Goal: Task Accomplishment & Management: Complete application form

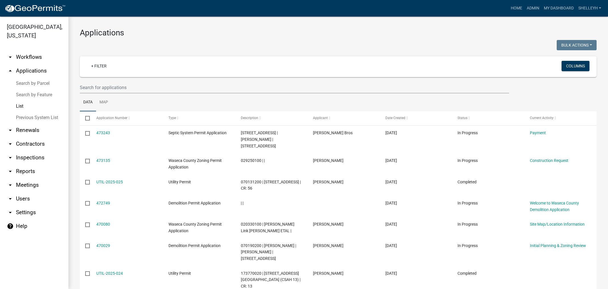
select select "1: 25"
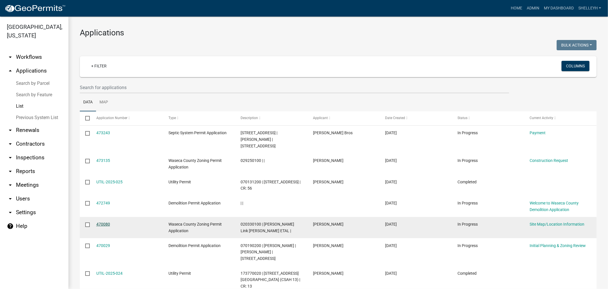
click at [107, 222] on link "470080" at bounding box center [103, 224] width 14 height 5
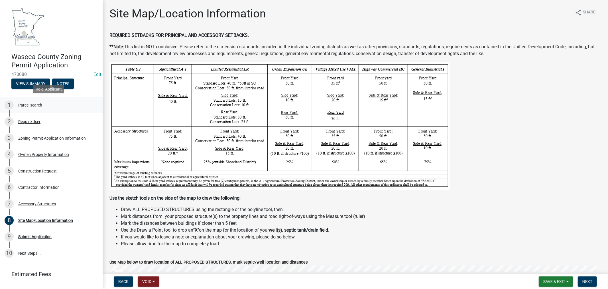
click at [32, 104] on div "Parcel search" at bounding box center [30, 105] width 24 height 4
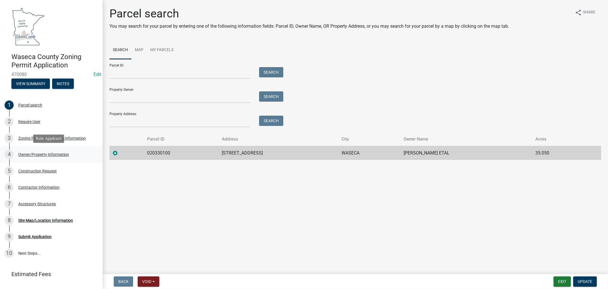
click at [38, 153] on div "Owner/Property Information" at bounding box center [43, 154] width 51 height 4
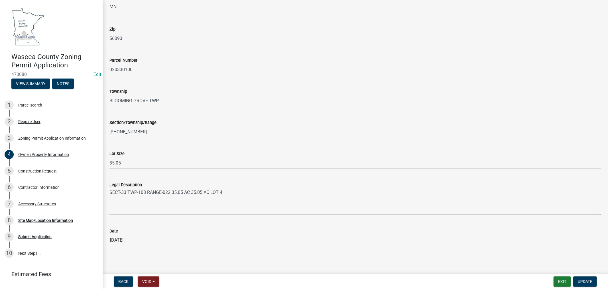
scroll to position [477, 0]
click at [47, 171] on div "Construction Request" at bounding box center [37, 171] width 39 height 4
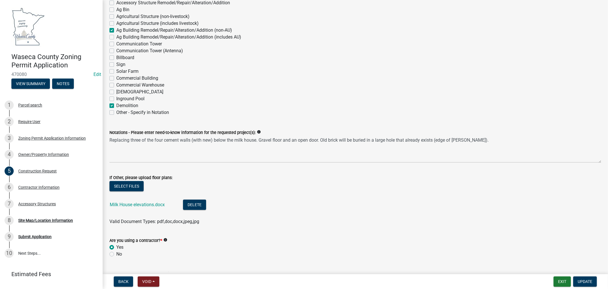
scroll to position [158, 0]
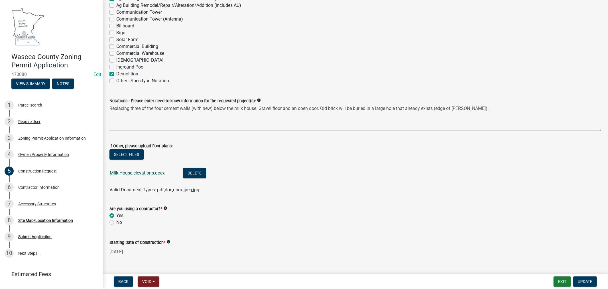
click at [142, 172] on link "Milk House elevations.docx" at bounding box center [137, 172] width 55 height 5
click at [198, 172] on button "Delete" at bounding box center [194, 173] width 23 height 10
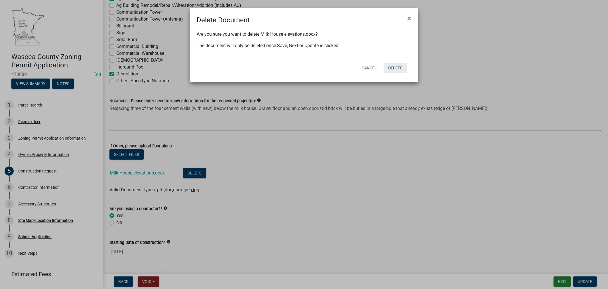
click at [398, 68] on button "Delete" at bounding box center [395, 68] width 23 height 10
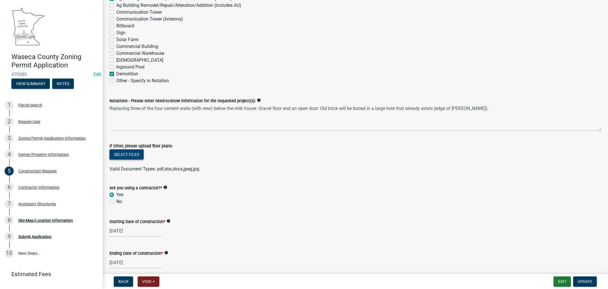
click at [132, 155] on button "Select files" at bounding box center [127, 154] width 34 height 10
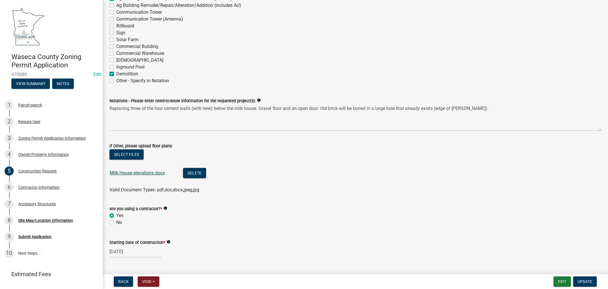
click at [135, 173] on link "Milk House elevations.docx" at bounding box center [137, 172] width 55 height 5
click at [586, 280] on span "Update" at bounding box center [585, 281] width 15 height 5
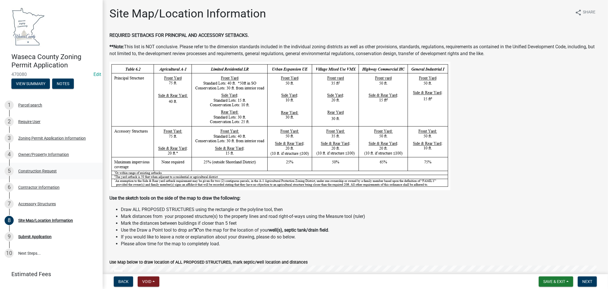
click at [50, 170] on div "Construction Request" at bounding box center [37, 171] width 39 height 4
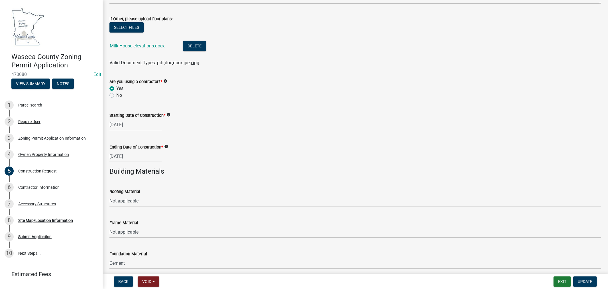
scroll to position [340, 0]
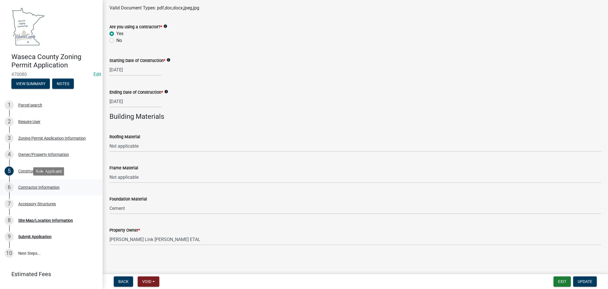
click at [33, 186] on div "Contractor Information" at bounding box center [38, 187] width 41 height 4
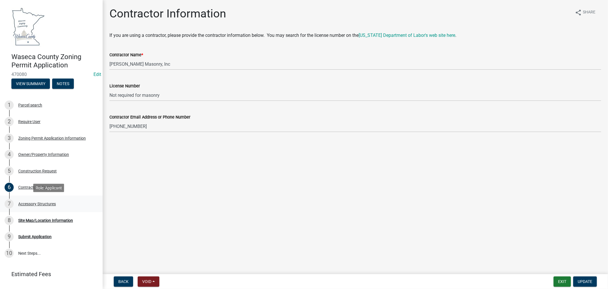
click at [40, 202] on div "Accessory Structures" at bounding box center [37, 204] width 38 height 4
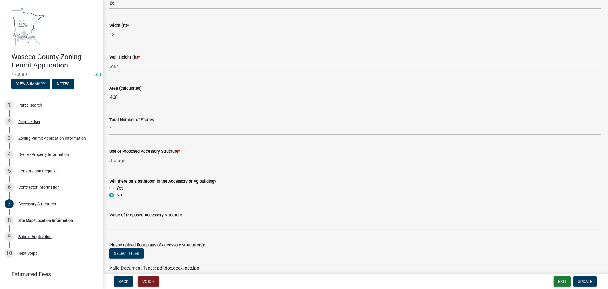
scroll to position [344, 0]
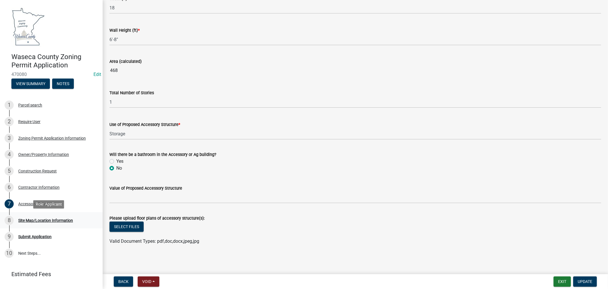
click at [44, 221] on div "Site Map/Location Information" at bounding box center [45, 220] width 55 height 4
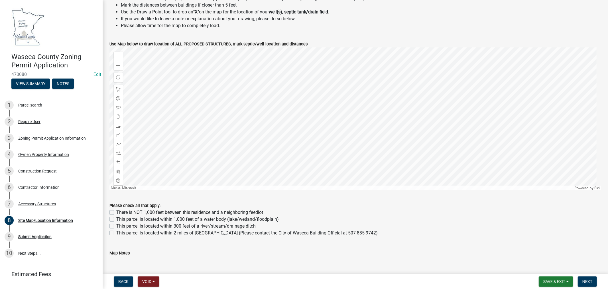
scroll to position [225, 0]
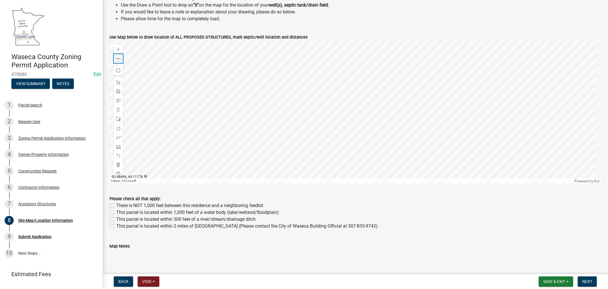
click at [120, 58] on span at bounding box center [118, 58] width 5 height 5
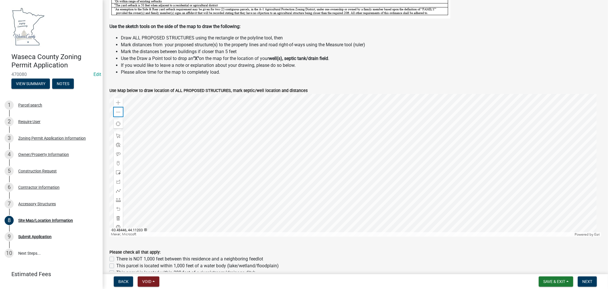
scroll to position [140, 0]
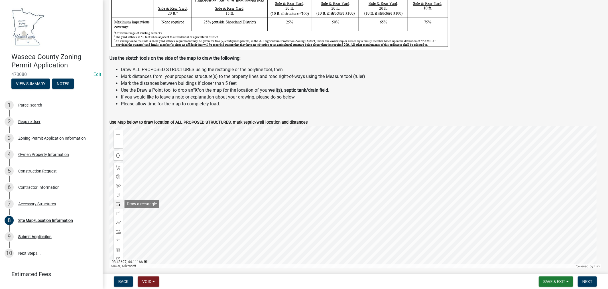
click at [119, 204] on span at bounding box center [118, 204] width 5 height 5
click at [392, 168] on div at bounding box center [356, 197] width 492 height 143
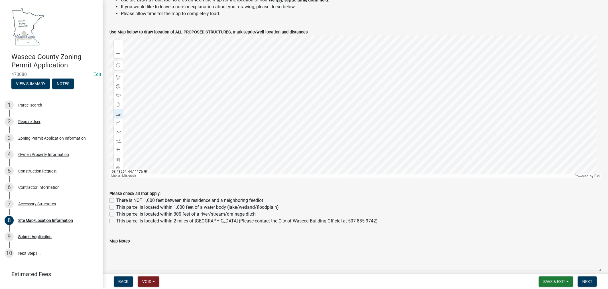
scroll to position [232, 0]
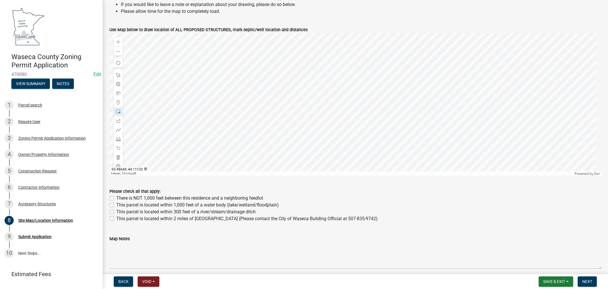
click at [116, 198] on label "There is NOT 1,000 feet between this residence and a neighboring feedlot" at bounding box center [189, 198] width 147 height 7
click at [116, 198] on input "There is NOT 1,000 feet between this residence and a neighboring feedlot" at bounding box center [118, 197] width 4 height 4
checkbox input "true"
checkbox input "false"
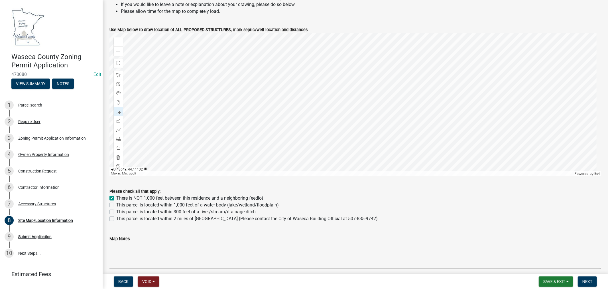
checkbox input "false"
click at [116, 206] on label "This parcel is located within 1,000 feet of a water body (lake/wetland/floodpla…" at bounding box center [197, 204] width 163 height 7
click at [116, 205] on input "This parcel is located within 1,000 feet of a water body (lake/wetland/floodpla…" at bounding box center [118, 203] width 4 height 4
checkbox input "true"
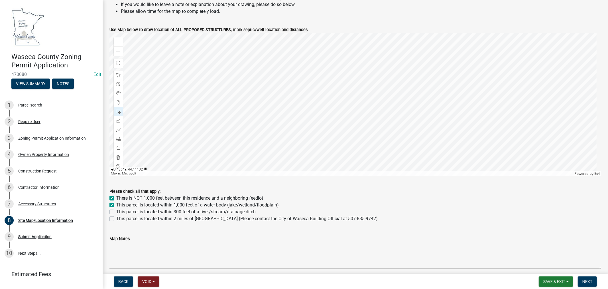
checkbox input "true"
checkbox input "false"
click at [116, 218] on label "This parcel is located within 2 miles of Waseca (Please contact the City of Was…" at bounding box center [247, 218] width 262 height 7
click at [116, 218] on input "This parcel is located within 2 miles of Waseca (Please contact the City of Was…" at bounding box center [118, 217] width 4 height 4
checkbox input "true"
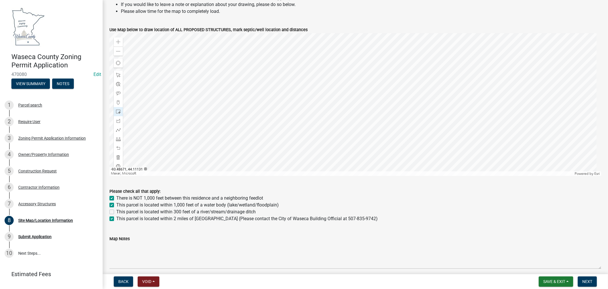
checkbox input "true"
checkbox input "false"
checkbox input "true"
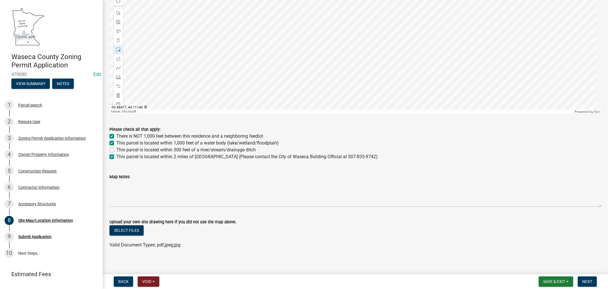
scroll to position [298, 0]
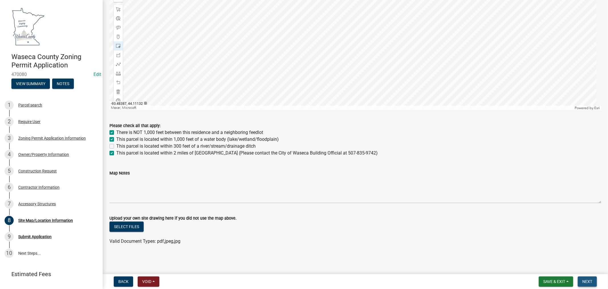
click at [592, 280] on span "Next" at bounding box center [588, 281] width 10 height 5
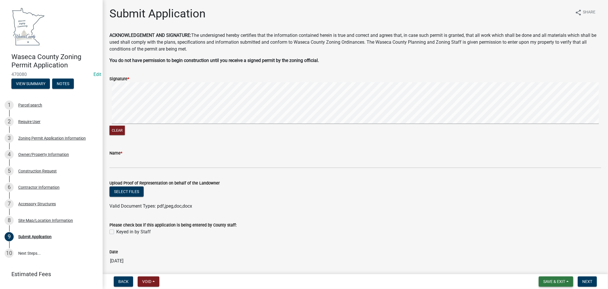
click at [555, 281] on span "Save & Exit" at bounding box center [555, 281] width 22 height 5
click at [541, 266] on button "Save & Exit" at bounding box center [551, 267] width 46 height 14
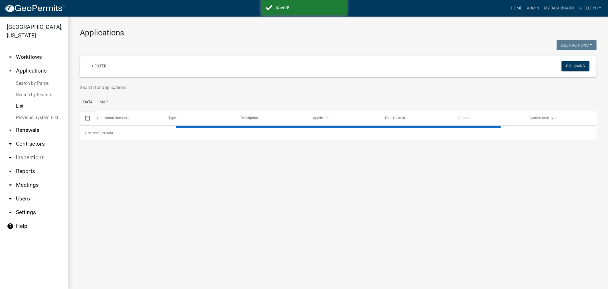
select select "1: 25"
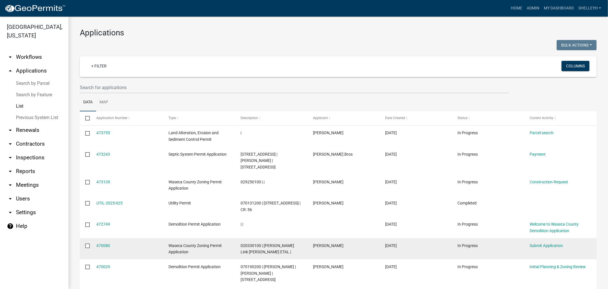
drag, startPoint x: 101, startPoint y: 237, endPoint x: 129, endPoint y: 232, distance: 29.0
click at [101, 243] on link "470080" at bounding box center [103, 245] width 14 height 5
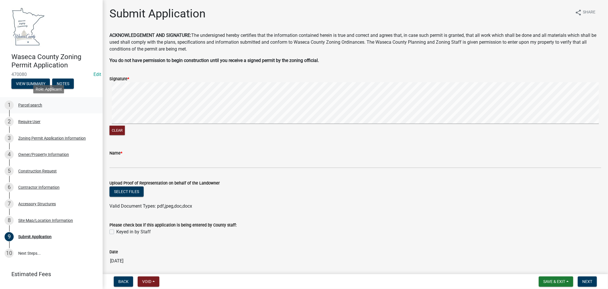
click at [24, 103] on div "Parcel search" at bounding box center [30, 105] width 24 height 4
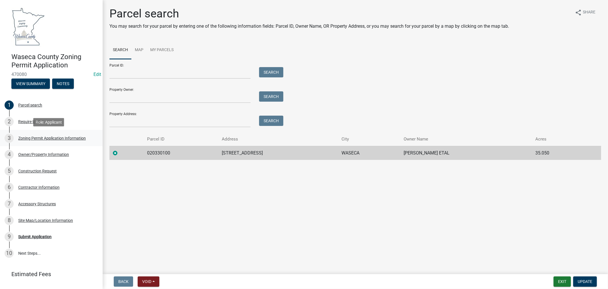
drag, startPoint x: 30, startPoint y: 136, endPoint x: 50, endPoint y: 136, distance: 20.3
click at [30, 136] on div "Zoning Permit Application Information" at bounding box center [52, 138] width 68 height 4
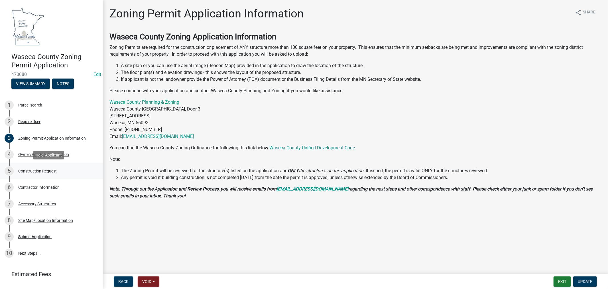
click at [24, 169] on div "Construction Request" at bounding box center [37, 171] width 39 height 4
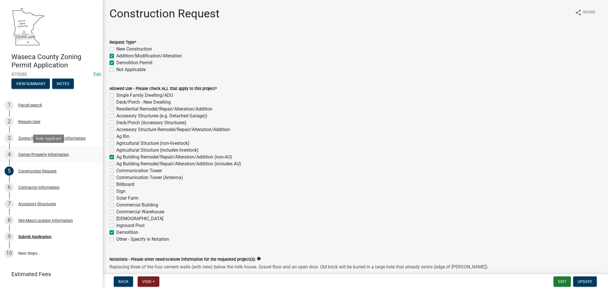
click at [41, 153] on div "Owner/Property Information" at bounding box center [43, 154] width 51 height 4
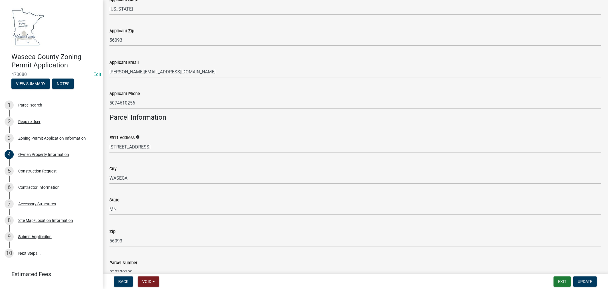
scroll to position [285, 0]
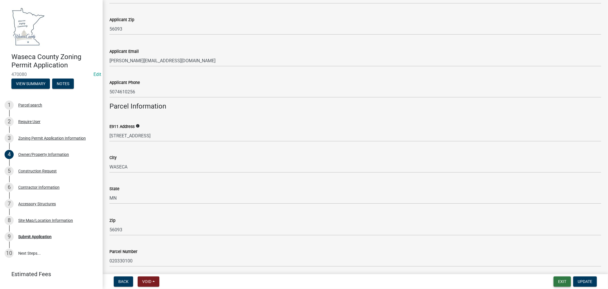
click at [563, 281] on button "Exit" at bounding box center [562, 281] width 17 height 10
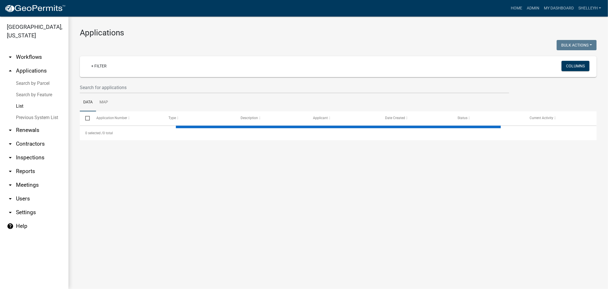
select select "1: 25"
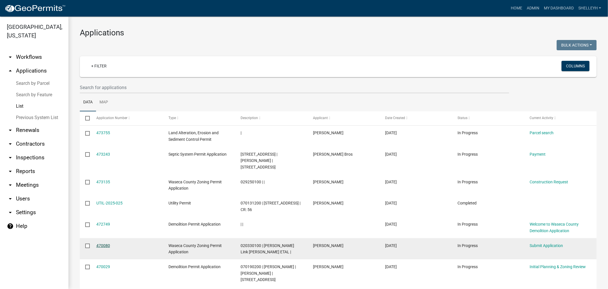
click at [102, 243] on link "470080" at bounding box center [103, 245] width 14 height 5
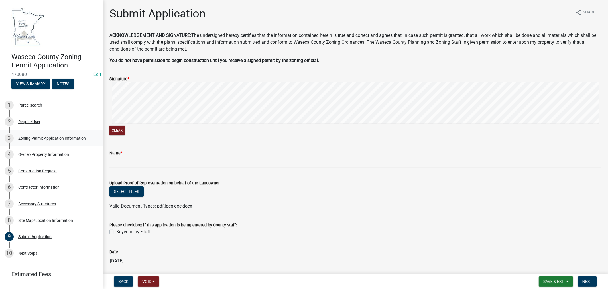
click at [43, 135] on div "3 Zoning Permit Application Information" at bounding box center [49, 138] width 89 height 9
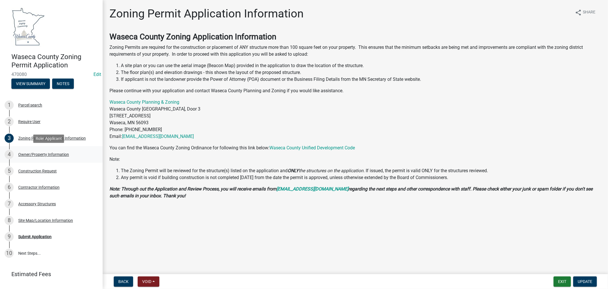
click at [46, 156] on div "Owner/Property Information" at bounding box center [43, 154] width 51 height 4
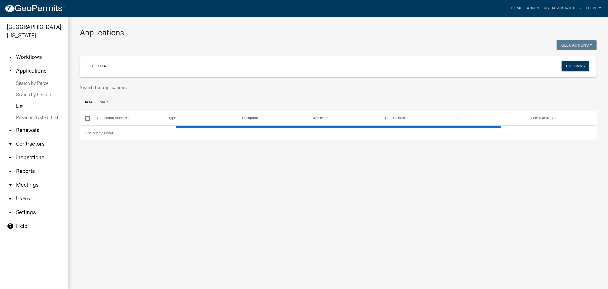
select select "1: 25"
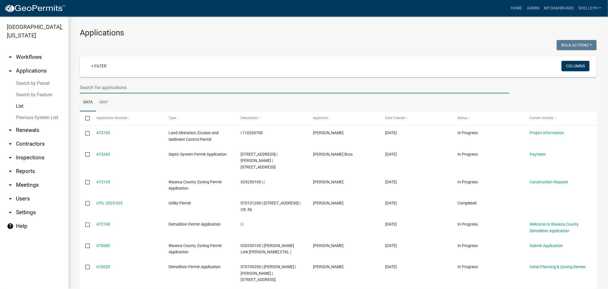
click at [92, 84] on input "text" at bounding box center [295, 88] width 430 height 12
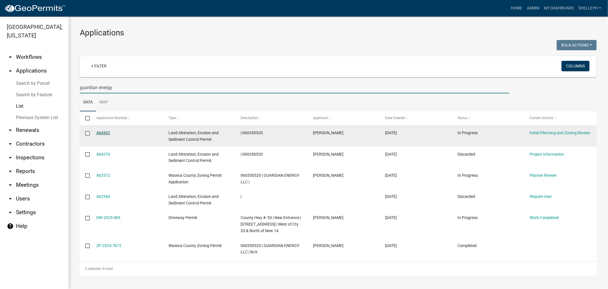
type input "guardian energy"
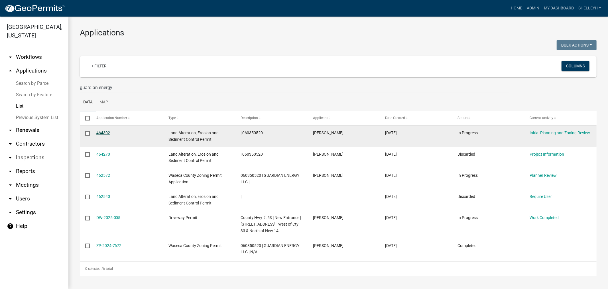
click at [104, 132] on link "464302" at bounding box center [103, 132] width 14 height 5
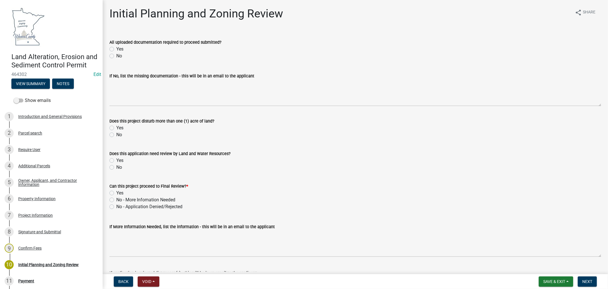
click at [116, 48] on label "Yes" at bounding box center [119, 49] width 7 height 7
click at [116, 48] on input "Yes" at bounding box center [118, 48] width 4 height 4
radio input "true"
click at [116, 127] on label "Yes" at bounding box center [119, 127] width 7 height 7
click at [116, 127] on input "Yes" at bounding box center [118, 126] width 4 height 4
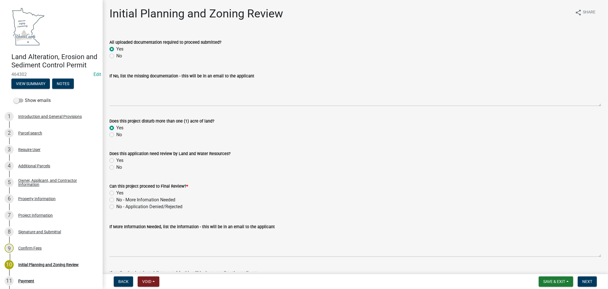
radio input "true"
click at [116, 159] on label "Yes" at bounding box center [119, 160] width 7 height 7
click at [116, 159] on input "Yes" at bounding box center [118, 159] width 4 height 4
radio input "true"
click at [116, 192] on label "Yes" at bounding box center [119, 192] width 7 height 7
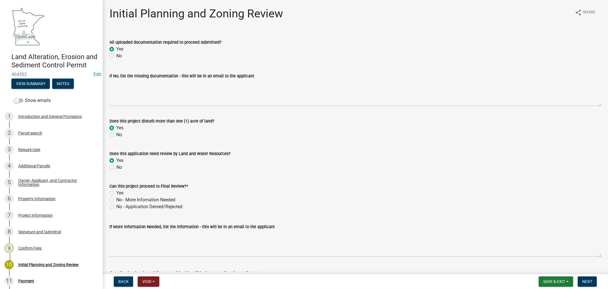
click at [116, 192] on input "Yes" at bounding box center [118, 191] width 4 height 4
radio input "true"
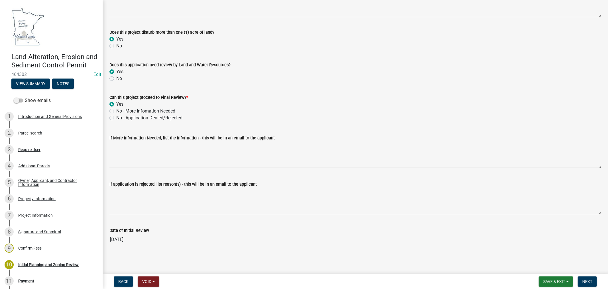
scroll to position [89, 0]
click at [586, 279] on span "Next" at bounding box center [588, 281] width 10 height 5
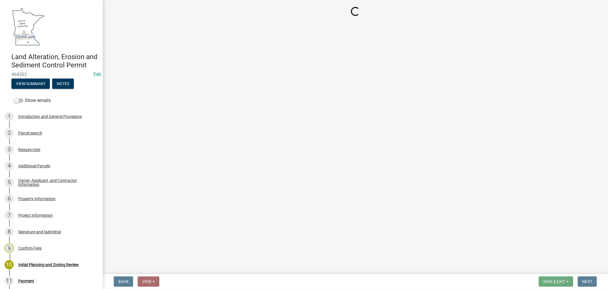
select select "3: 3"
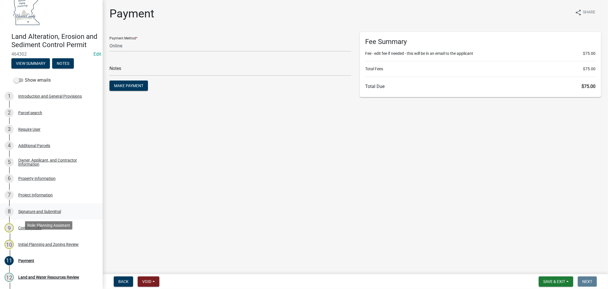
scroll to position [32, 0]
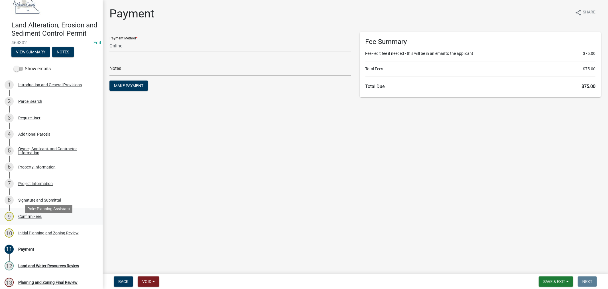
click at [27, 218] on div "Confirm Fees" at bounding box center [29, 216] width 23 height 4
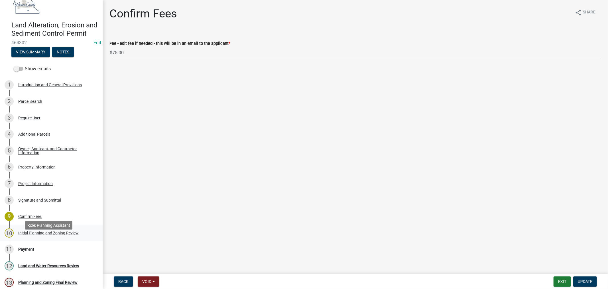
click at [31, 235] on div "Initial Planning and Zoning Review" at bounding box center [48, 233] width 60 height 4
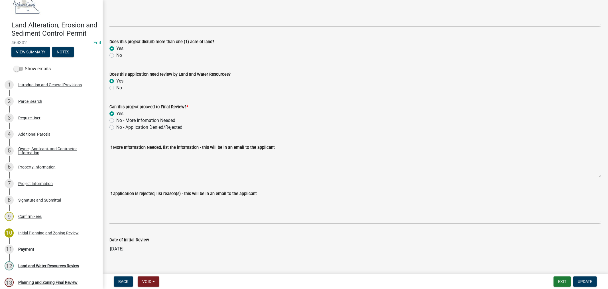
scroll to position [89, 0]
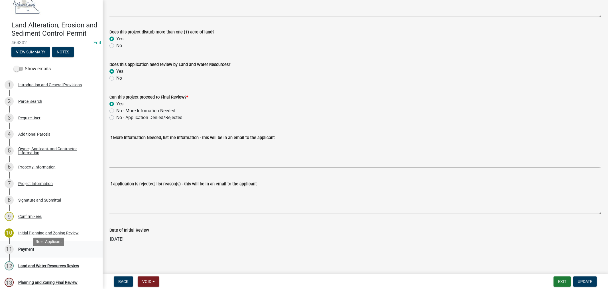
click at [27, 251] on div "Payment" at bounding box center [26, 249] width 16 height 4
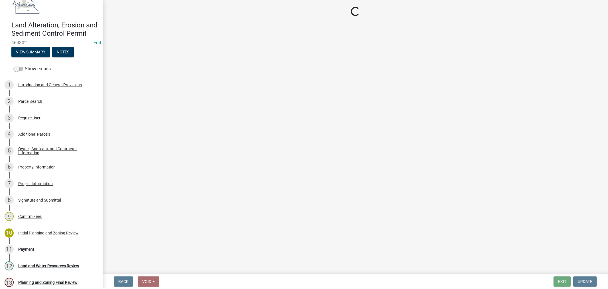
select select "3: 3"
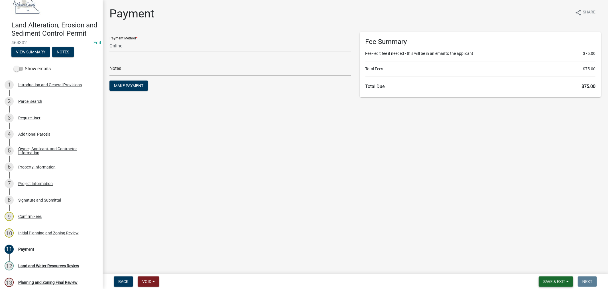
click at [555, 279] on span "Save & Exit" at bounding box center [555, 281] width 22 height 5
click at [541, 266] on button "Save & Exit" at bounding box center [551, 267] width 46 height 14
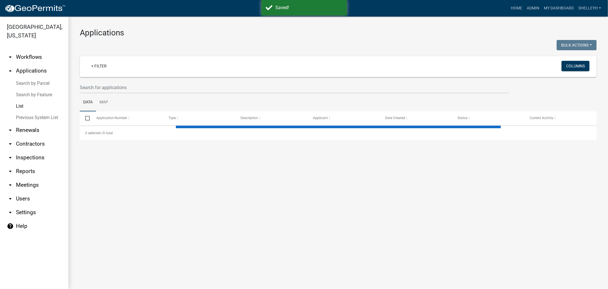
select select "1: 25"
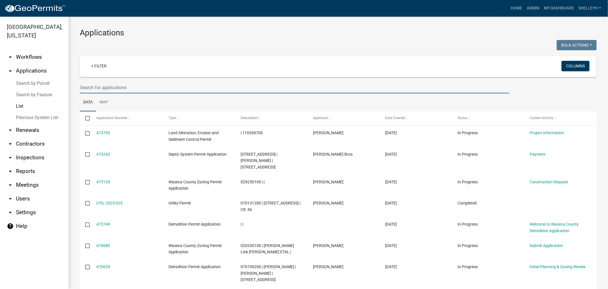
click at [116, 87] on input "text" at bounding box center [295, 88] width 430 height 12
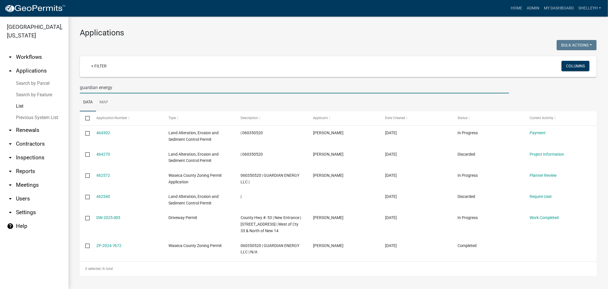
type input "guardian energy"
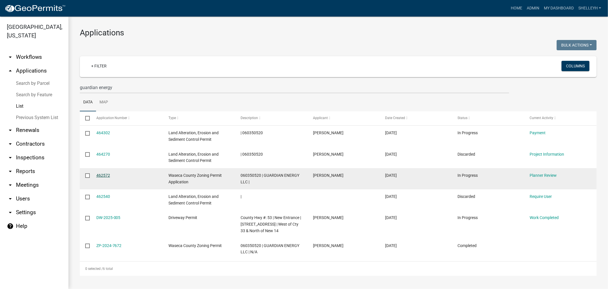
click at [103, 175] on link "462572" at bounding box center [103, 175] width 14 height 5
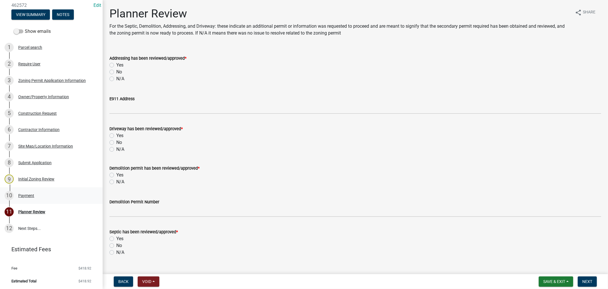
scroll to position [70, 0]
click at [26, 195] on div "Payment" at bounding box center [26, 195] width 16 height 4
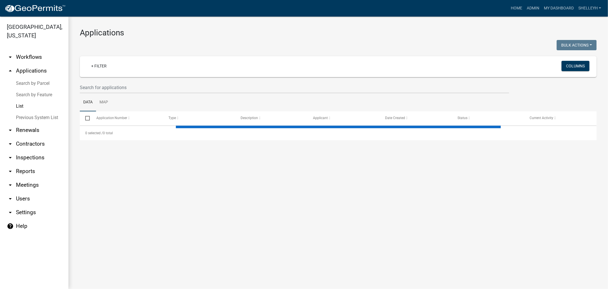
select select "1: 25"
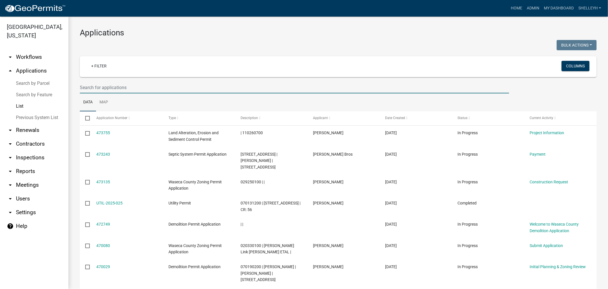
click at [92, 84] on input "text" at bounding box center [295, 88] width 430 height 12
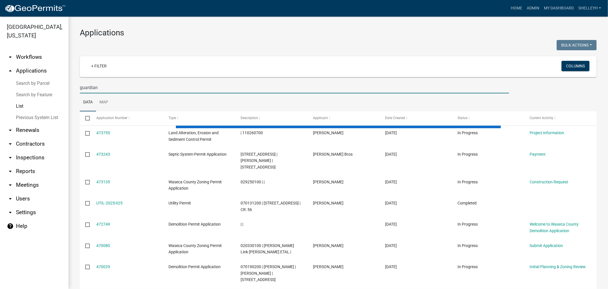
type input "guardian"
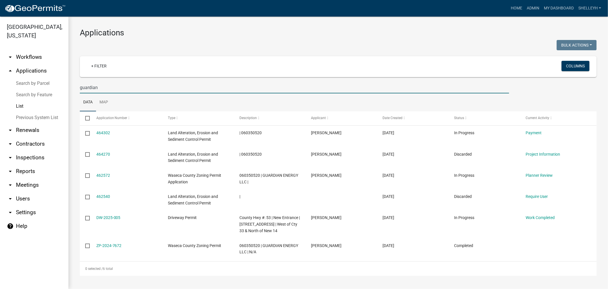
drag, startPoint x: 103, startPoint y: 88, endPoint x: 58, endPoint y: 87, distance: 44.2
click at [58, 87] on div "Waseca County, Minnesota arrow_drop_down Workflows List arrow_drop_up Applicati…" at bounding box center [304, 153] width 608 height 272
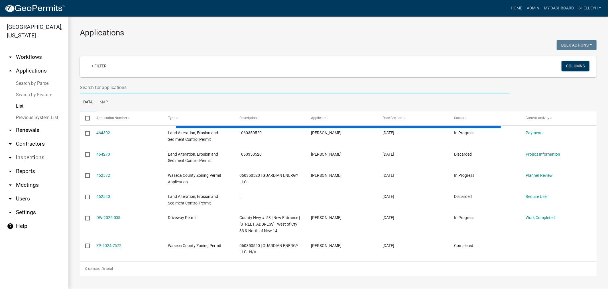
select select "1: 25"
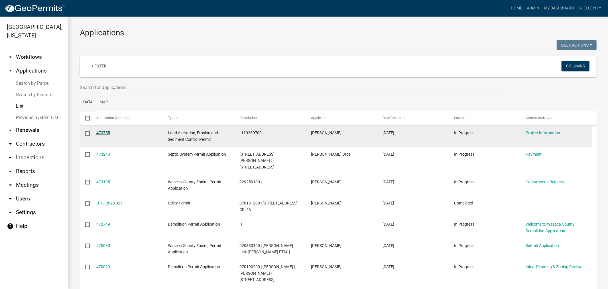
click at [106, 130] on link "473755" at bounding box center [103, 132] width 14 height 5
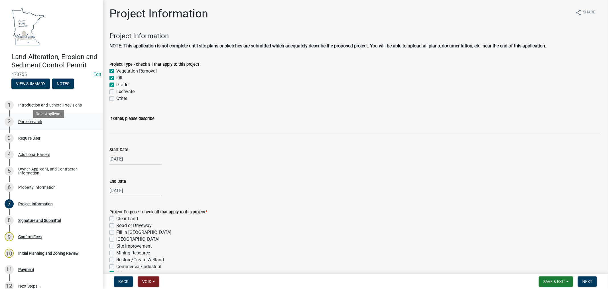
click at [32, 124] on div "Parcel search" at bounding box center [30, 122] width 24 height 4
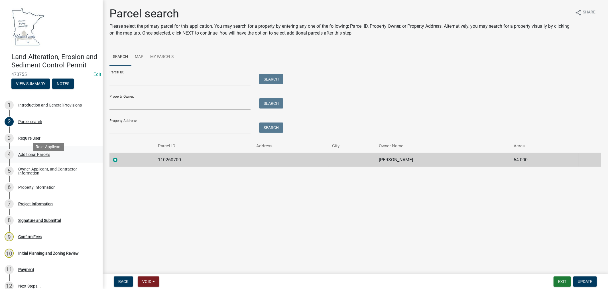
click at [28, 156] on div "Additional Parcels" at bounding box center [34, 154] width 32 height 4
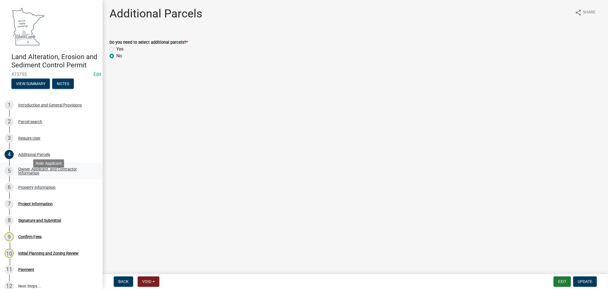
click at [26, 175] on div "Owner, Applicant, and Contractor Information" at bounding box center [55, 171] width 75 height 8
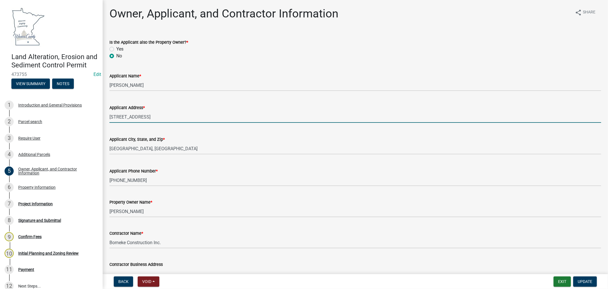
drag, startPoint x: 191, startPoint y: 118, endPoint x: 141, endPoint y: 118, distance: 49.6
click at [141, 118] on input "[STREET_ADDRESS]" at bounding box center [356, 117] width 492 height 12
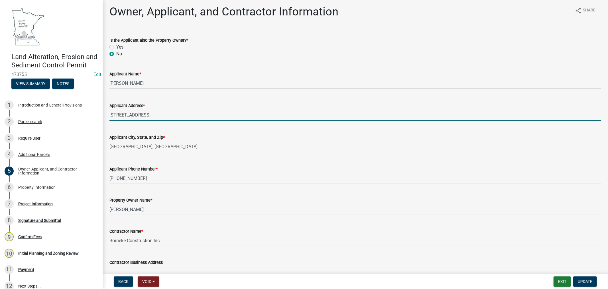
scroll to position [66, 0]
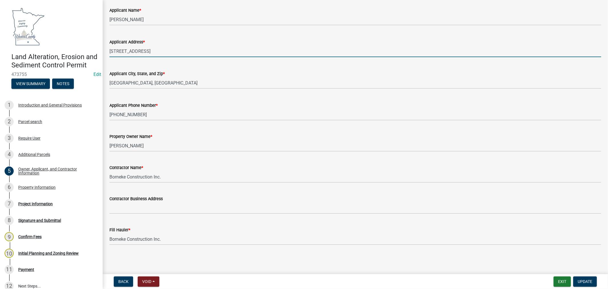
type input "41537 50th St"
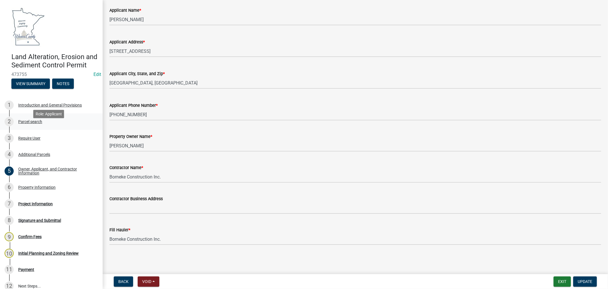
click at [35, 124] on div "Parcel search" at bounding box center [30, 122] width 24 height 4
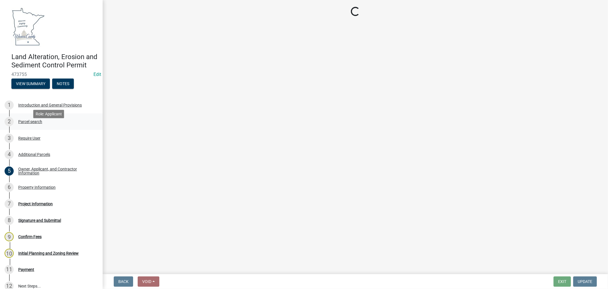
scroll to position [0, 0]
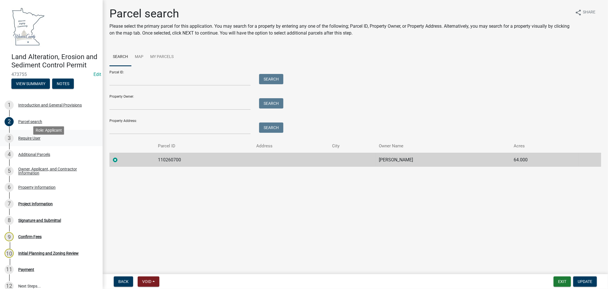
click at [22, 140] on div "Require User" at bounding box center [29, 138] width 22 height 4
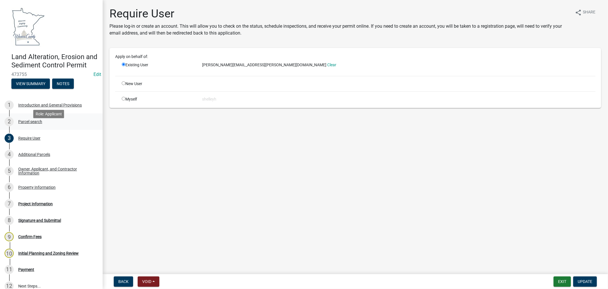
click at [33, 124] on div "Parcel search" at bounding box center [30, 122] width 24 height 4
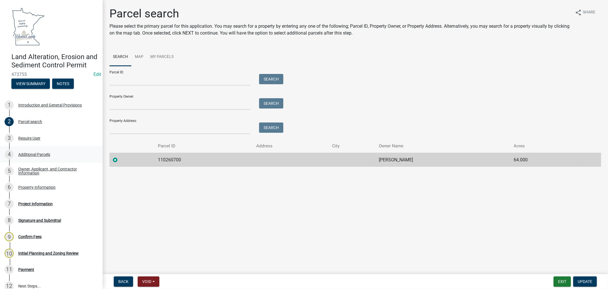
click at [32, 156] on div "Additional Parcels" at bounding box center [34, 154] width 32 height 4
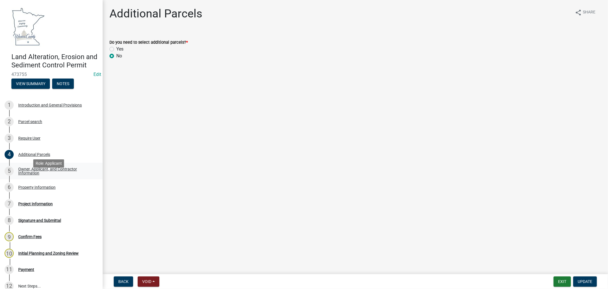
click at [40, 175] on div "Owner, Applicant, and Contractor Information" at bounding box center [55, 171] width 75 height 8
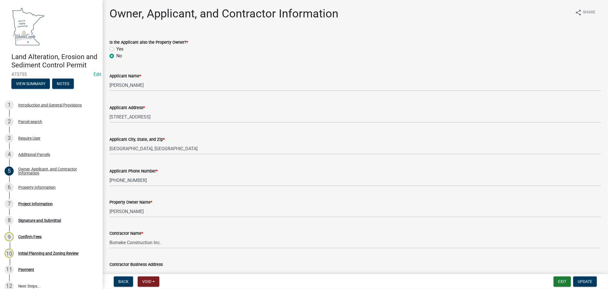
scroll to position [32, 0]
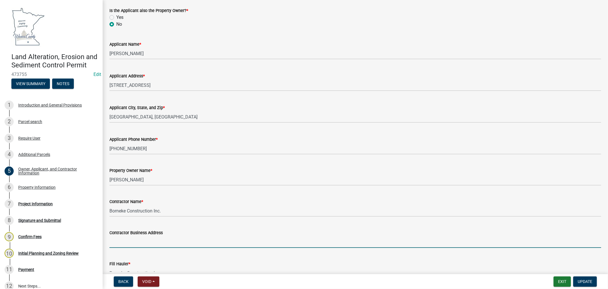
click at [142, 241] on input "Contractor Business Address" at bounding box center [356, 242] width 492 height 12
paste input "3525 343rd Ave, Janesville, MN 56048"
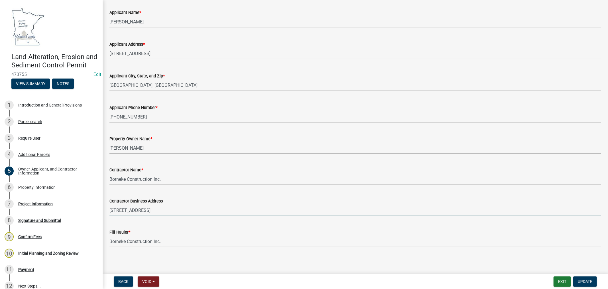
drag, startPoint x: 120, startPoint y: 211, endPoint x: 135, endPoint y: 203, distance: 16.7
click at [120, 211] on input "3525 343rd Ave, Janesville, MN 56048" at bounding box center [356, 210] width 492 height 12
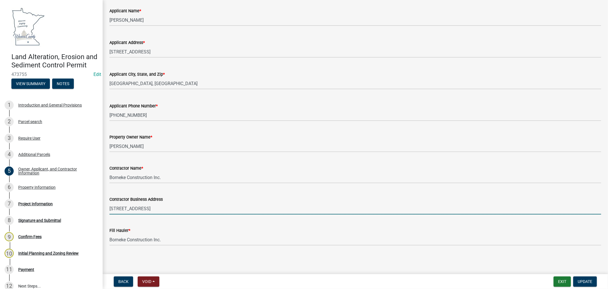
scroll to position [66, 0]
type input "[STREET_ADDRESS]"
click at [591, 283] on span "Update" at bounding box center [585, 281] width 15 height 5
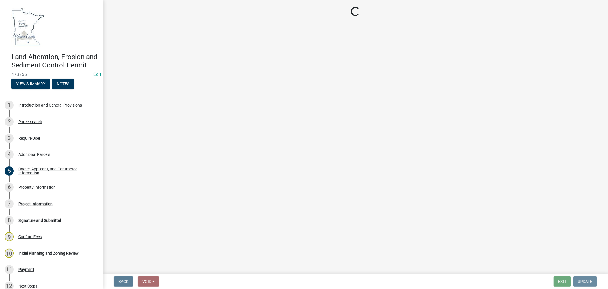
scroll to position [0, 0]
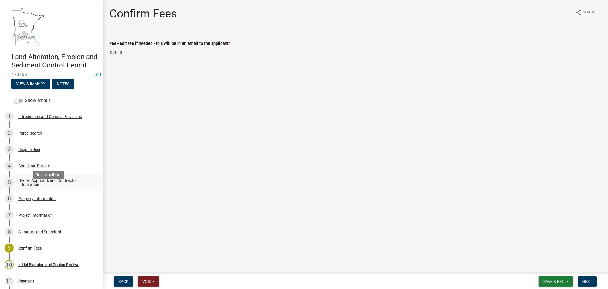
click at [31, 186] on div "Owner, Applicant, and Contractor Information" at bounding box center [55, 182] width 75 height 8
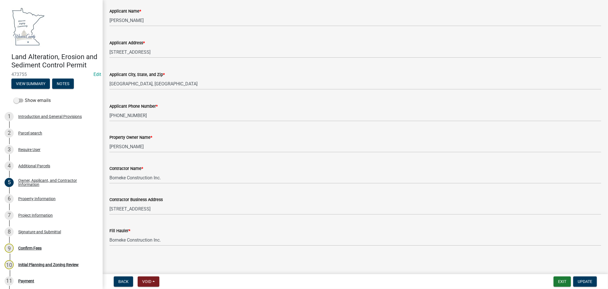
scroll to position [66, 0]
click at [39, 201] on div "Property Information" at bounding box center [36, 199] width 37 height 4
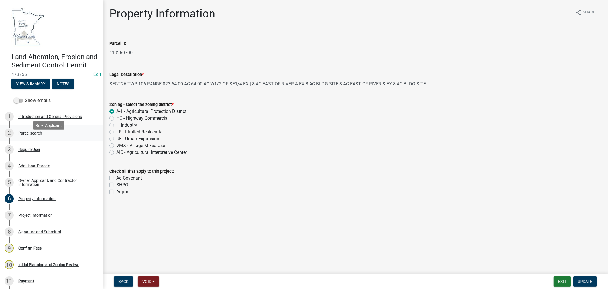
click at [33, 135] on div "Parcel search" at bounding box center [30, 133] width 24 height 4
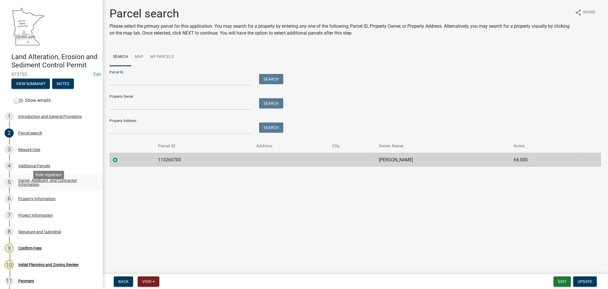
click at [27, 186] on div "Owner, Applicant, and Contractor Information" at bounding box center [55, 182] width 75 height 8
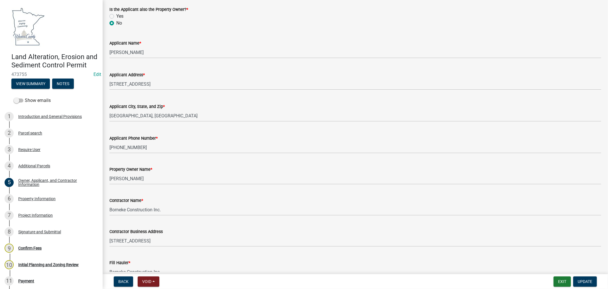
scroll to position [66, 0]
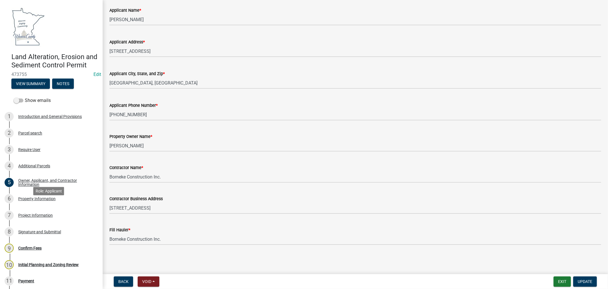
click at [38, 201] on div "Property Information" at bounding box center [36, 199] width 37 height 4
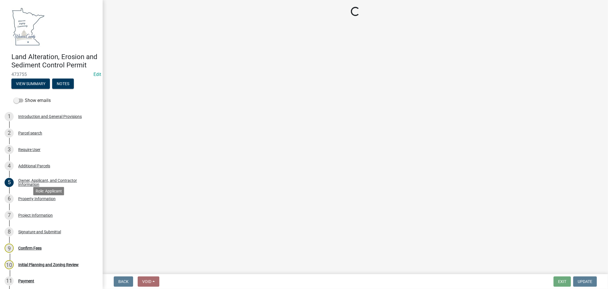
scroll to position [0, 0]
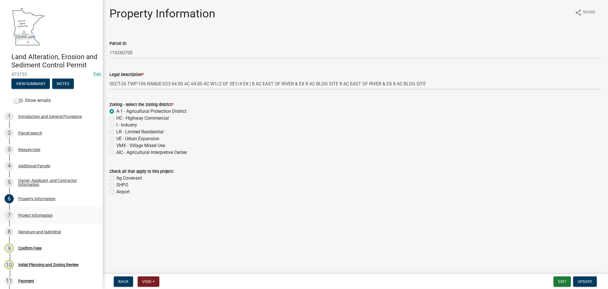
click at [47, 217] on div "Project Information" at bounding box center [35, 215] width 35 height 4
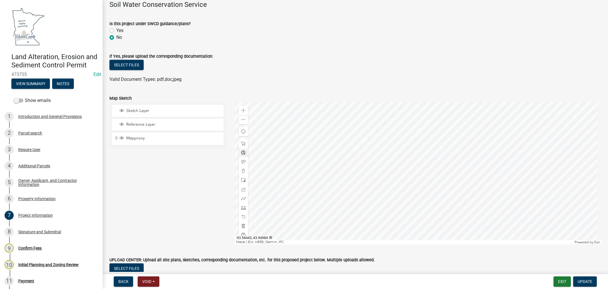
scroll to position [1393, 0]
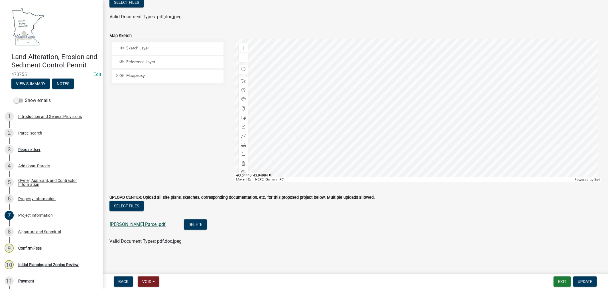
click at [126, 225] on link "[PERSON_NAME] Parcel.pdf" at bounding box center [138, 223] width 56 height 5
click at [51, 234] on div "Signature and Submittal" at bounding box center [39, 232] width 43 height 4
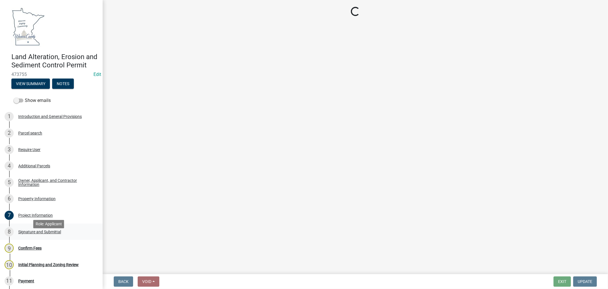
scroll to position [0, 0]
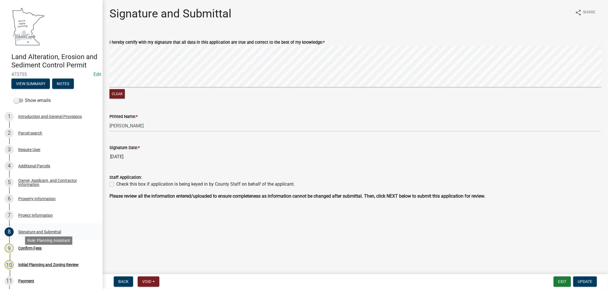
drag, startPoint x: 35, startPoint y: 255, endPoint x: 38, endPoint y: 235, distance: 20.3
click at [35, 250] on div "Confirm Fees" at bounding box center [29, 248] width 23 height 4
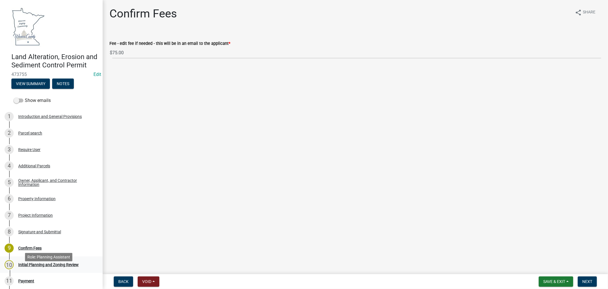
click at [35, 266] on div "Initial Planning and Zoning Review" at bounding box center [48, 264] width 60 height 4
click at [31, 135] on div "Parcel search" at bounding box center [30, 133] width 24 height 4
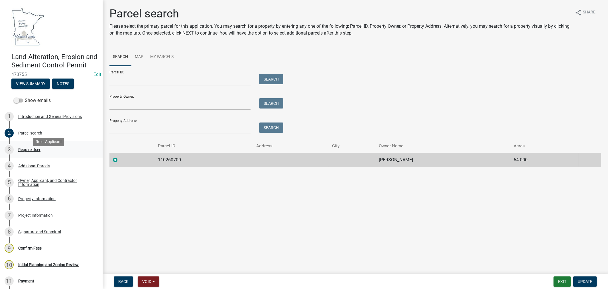
click at [29, 151] on div "Require User" at bounding box center [29, 149] width 22 height 4
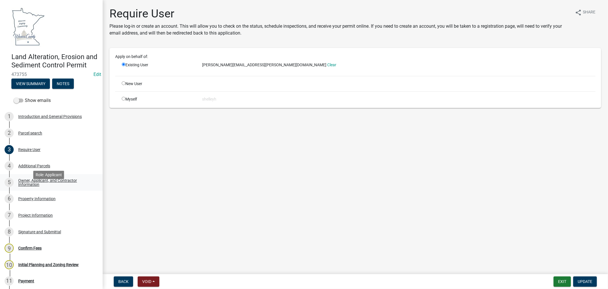
click at [36, 186] on div "Owner, Applicant, and Contractor Information" at bounding box center [55, 182] width 75 height 8
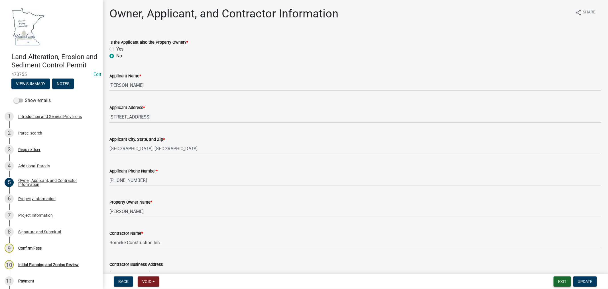
click at [558, 281] on button "Exit" at bounding box center [562, 281] width 17 height 10
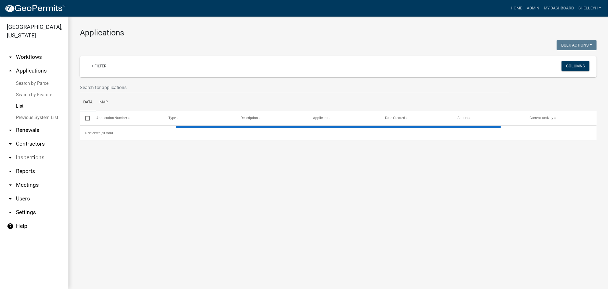
select select "1: 25"
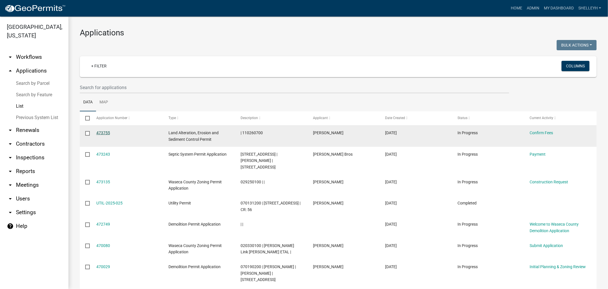
click at [103, 134] on link "473755" at bounding box center [103, 132] width 14 height 5
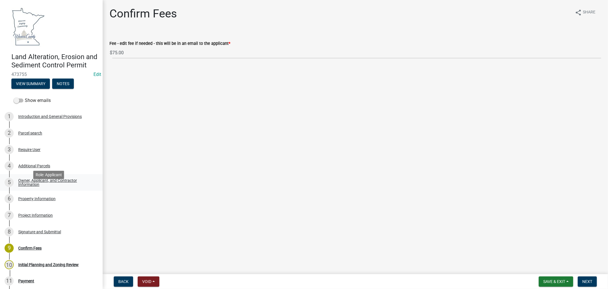
click at [29, 186] on div "Owner, Applicant, and Contractor Information" at bounding box center [55, 182] width 75 height 8
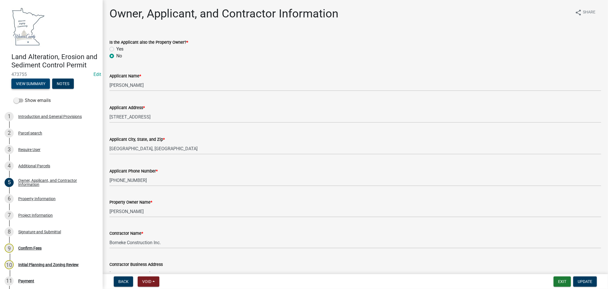
click at [30, 89] on button "View Summary" at bounding box center [30, 83] width 39 height 10
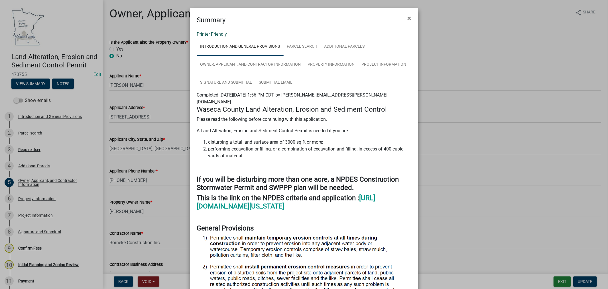
click at [207, 34] on link "Printer Friendly" at bounding box center [212, 33] width 30 height 5
click at [408, 18] on span "×" at bounding box center [410, 18] width 4 height 8
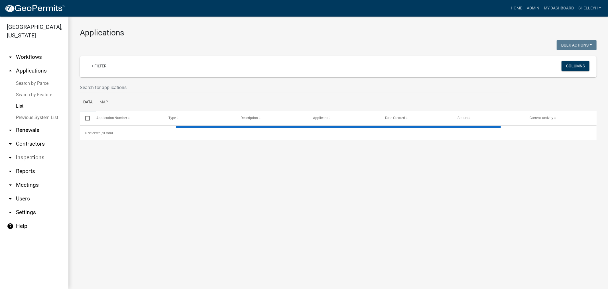
select select "1: 25"
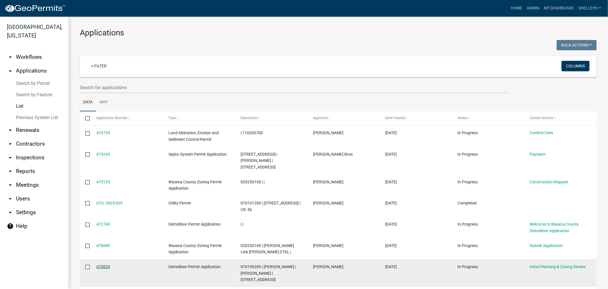
drag, startPoint x: 101, startPoint y: 260, endPoint x: 108, endPoint y: 258, distance: 6.4
click at [102, 264] on link "470029" at bounding box center [103, 266] width 14 height 5
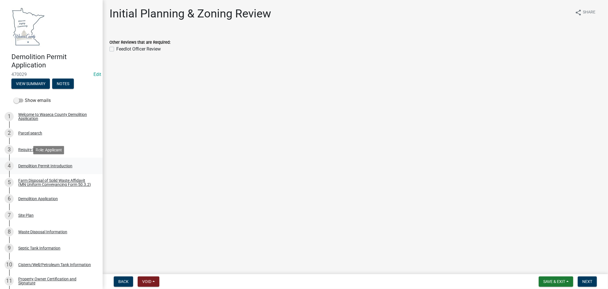
click at [31, 165] on div "Demolition Permit Introduction" at bounding box center [45, 166] width 54 height 4
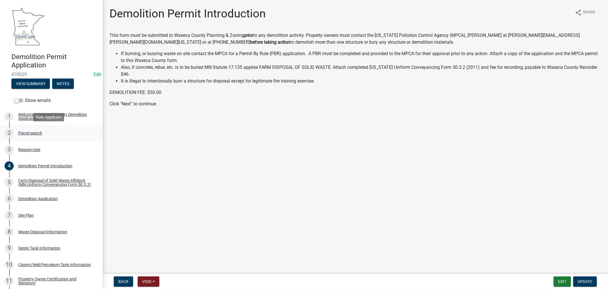
click at [24, 132] on div "Parcel search" at bounding box center [30, 133] width 24 height 4
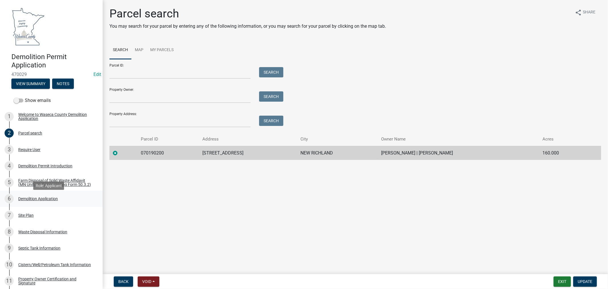
click at [29, 201] on div "Demolition Application" at bounding box center [38, 199] width 40 height 4
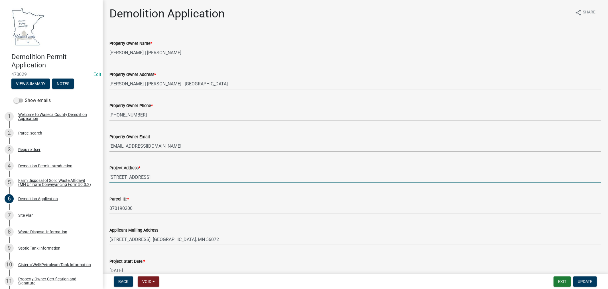
click at [166, 173] on input "22069 130th St" at bounding box center [356, 177] width 492 height 12
type input "22069 130th St, New RIchland, MN"
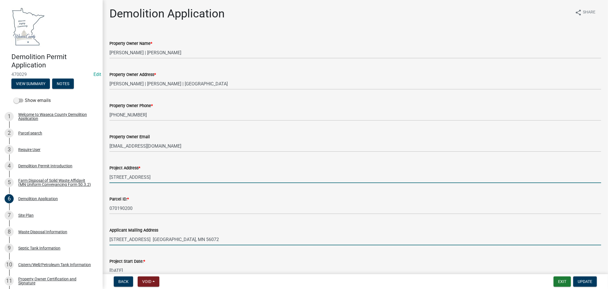
click at [145, 240] on input "13305 220th Ave. New Richland, MN 56072" at bounding box center [356, 239] width 492 height 12
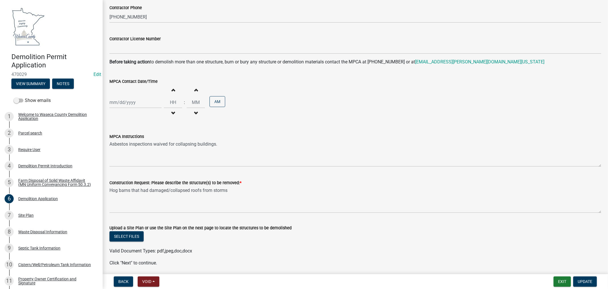
scroll to position [401, 0]
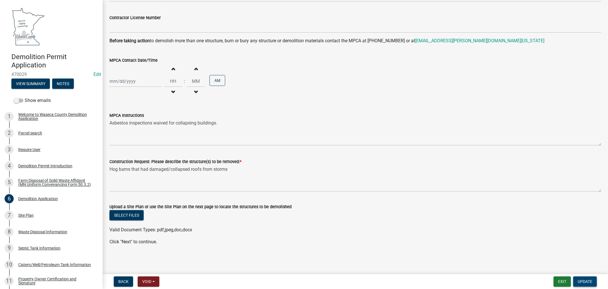
type input "13305 220th Ave., New Richland, MN 56072"
click at [588, 281] on span "Update" at bounding box center [585, 281] width 15 height 5
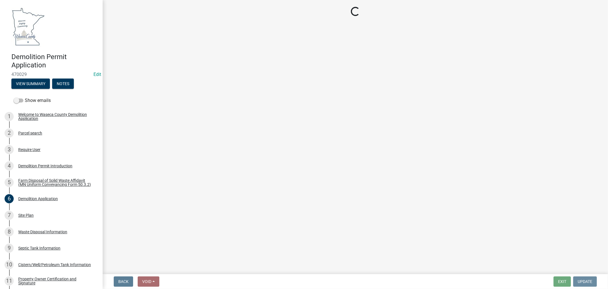
scroll to position [0, 0]
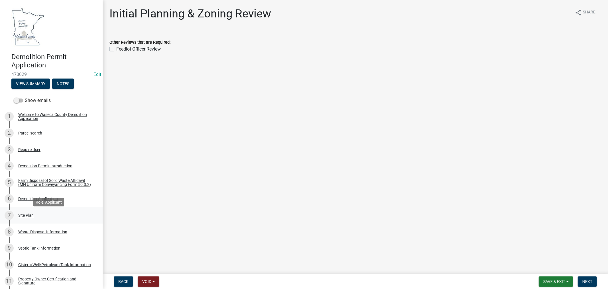
click at [29, 217] on div "Site Plan" at bounding box center [25, 215] width 15 height 4
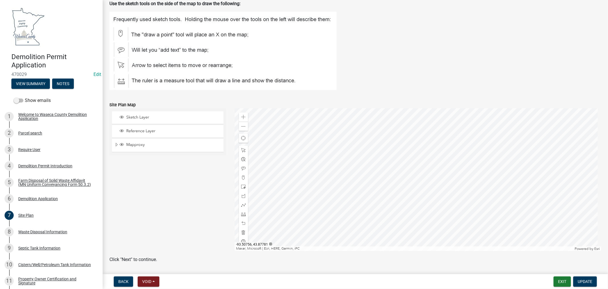
scroll to position [49, 0]
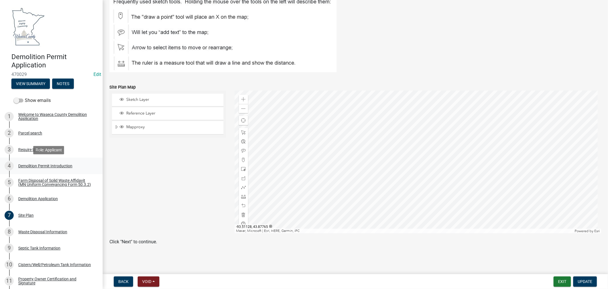
click at [35, 164] on div "Demolition Permit Introduction" at bounding box center [45, 166] width 54 height 4
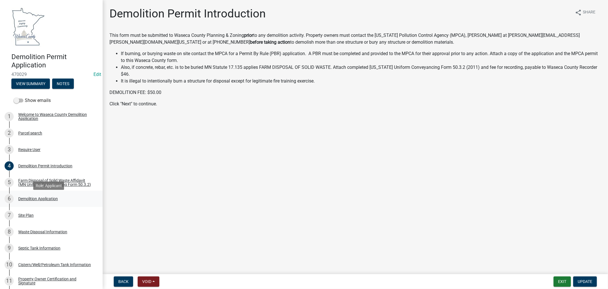
click at [33, 201] on div "Demolition Application" at bounding box center [38, 199] width 40 height 4
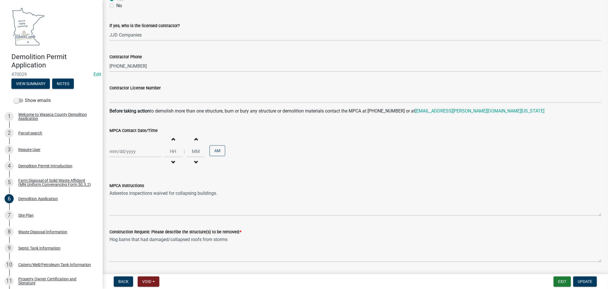
scroll to position [349, 0]
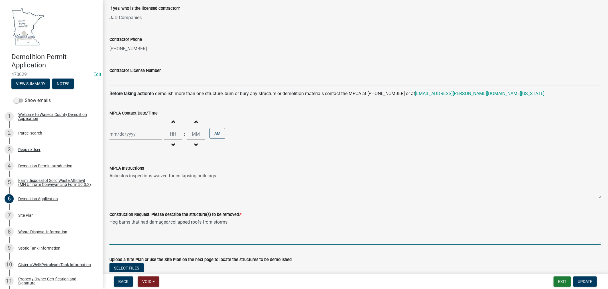
click at [110, 221] on textarea "Hog barns that had damaged/collapsed roofs from storms" at bounding box center [356, 231] width 492 height 27
drag, startPoint x: 130, startPoint y: 221, endPoint x: 141, endPoint y: 218, distance: 11.6
click at [132, 221] on textarea "Hog barns that had damaged/collapsed roofs from storms" at bounding box center [356, 231] width 492 height 27
click at [150, 223] on textarea "Hog barns (370'x36' and that had damaged/collapsed roofs from storms" at bounding box center [356, 231] width 492 height 27
click at [175, 223] on textarea "Hog barns (370'x36' and 127'x38') and that had damaged/collapsed roofs from sto…" at bounding box center [356, 231] width 492 height 27
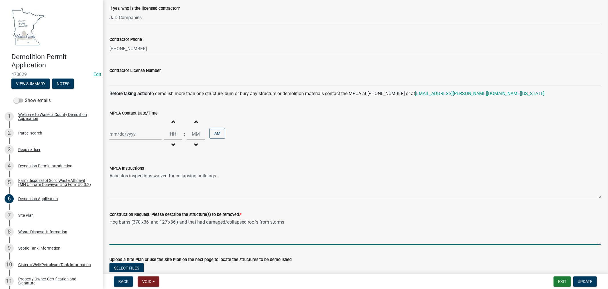
drag, startPoint x: 178, startPoint y: 222, endPoint x: 132, endPoint y: 225, distance: 46.3
click at [132, 225] on textarea "Hog barns (370'x36' and 127'x36') and that had damaged/collapsed roofs from sto…" at bounding box center [356, 231] width 492 height 27
type textarea "Hog barns and that had damaged/collapsed roofs from storms"
click at [27, 217] on div "Site Plan" at bounding box center [25, 215] width 15 height 4
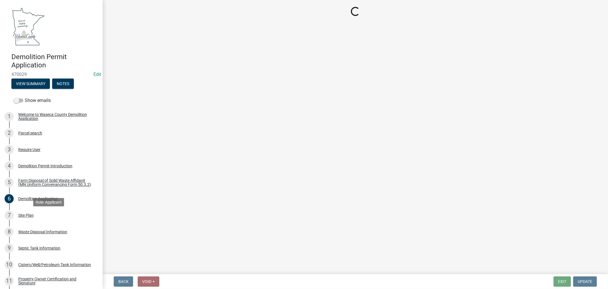
scroll to position [0, 0]
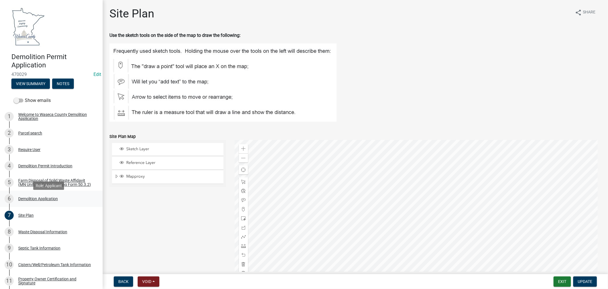
click at [36, 201] on div "Demolition Application" at bounding box center [38, 199] width 40 height 4
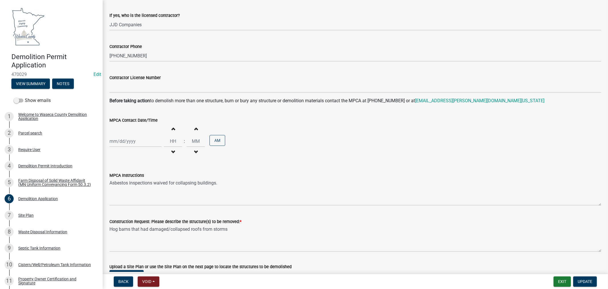
scroll to position [380, 0]
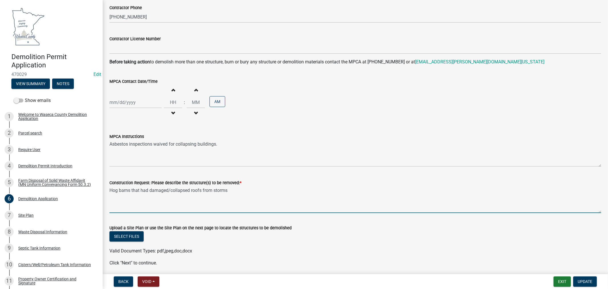
click at [130, 190] on textarea "Hog barns that had damaged/collapsed roofs from storms" at bounding box center [356, 199] width 492 height 27
paste textarea "(370'x36' and 127'x36')"
click at [132, 190] on textarea "Hog barns(370'x36' and 127'x36') that had damaged/collapsed roofs from storms" at bounding box center [356, 199] width 492 height 27
click at [300, 194] on textarea "Hog barns(approx 370'x36' and 127'x36') that had damaged/collapsed roofs from s…" at bounding box center [356, 199] width 492 height 27
type textarea "Hog barns(approx 370'x36' and 127'x36') that had damaged/collapsed roofs from s…"
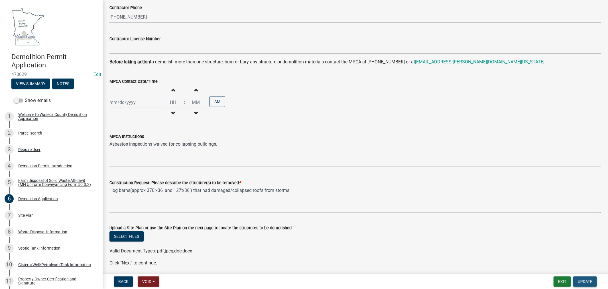
drag, startPoint x: 581, startPoint y: 281, endPoint x: 586, endPoint y: 276, distance: 7.1
click at [581, 282] on span "Update" at bounding box center [585, 281] width 15 height 5
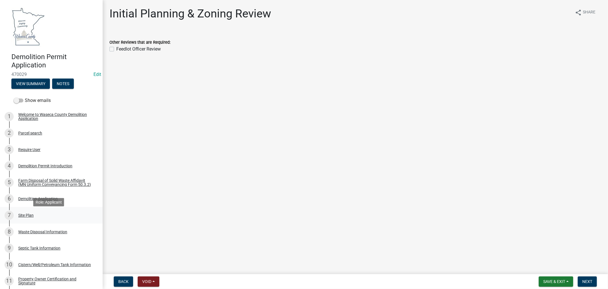
drag, startPoint x: 25, startPoint y: 216, endPoint x: 34, endPoint y: 214, distance: 9.3
click at [25, 216] on div "Site Plan" at bounding box center [25, 215] width 15 height 4
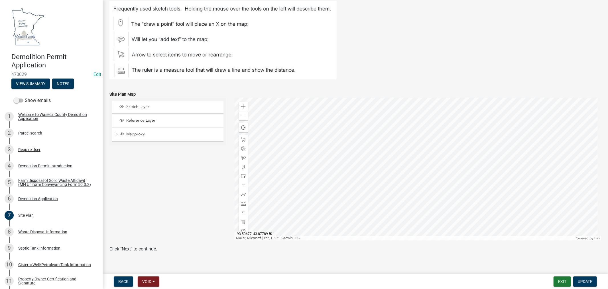
scroll to position [49, 0]
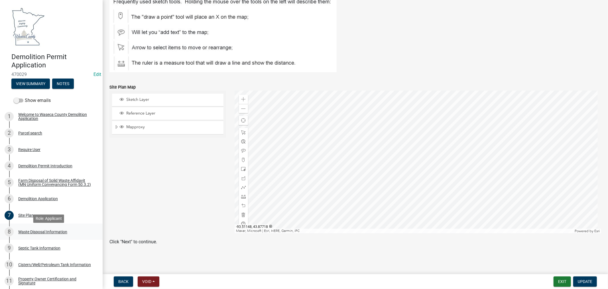
click at [36, 234] on div "Waste Disposal Information" at bounding box center [42, 232] width 49 height 4
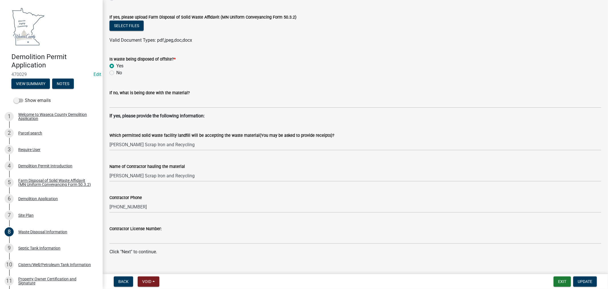
scroll to position [186, 0]
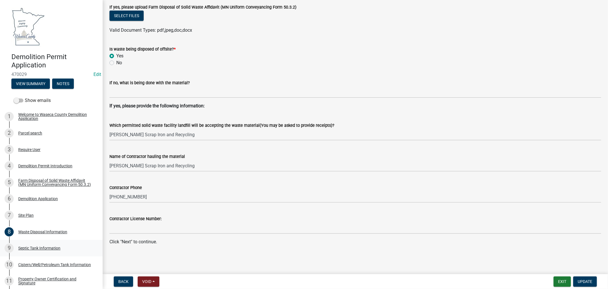
click at [43, 250] on div "Septic Tank Information" at bounding box center [39, 248] width 42 height 4
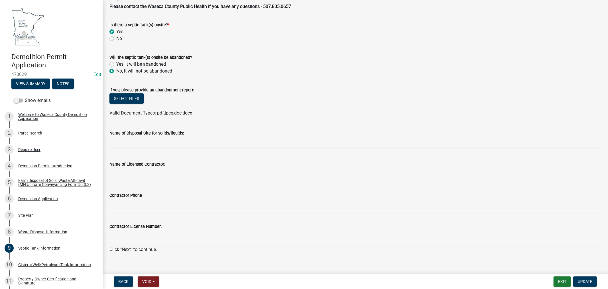
scroll to position [47, 0]
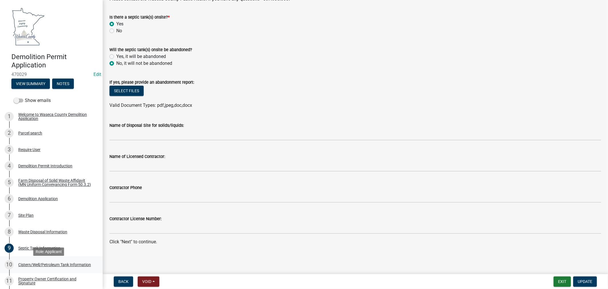
click at [35, 263] on div "Cistern/Well/Petroleum Tank Information" at bounding box center [54, 264] width 73 height 4
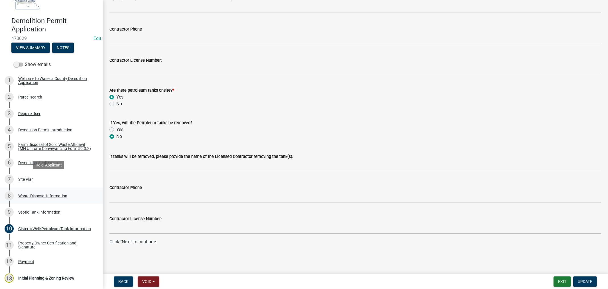
scroll to position [63, 0]
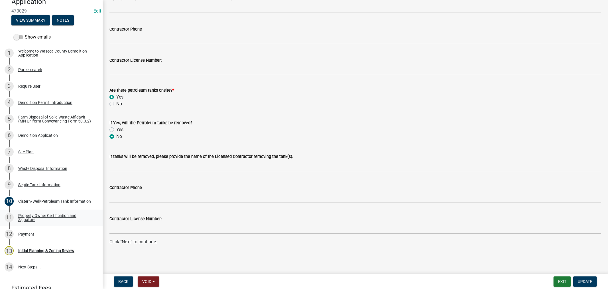
click at [30, 220] on div "Property Owner Certification and Signature" at bounding box center [55, 217] width 75 height 8
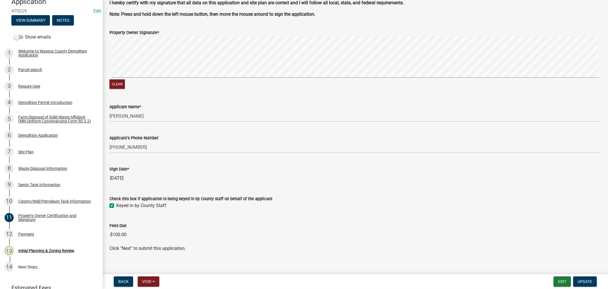
scroll to position [50, 0]
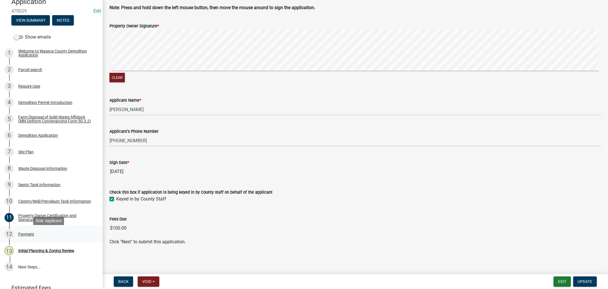
click at [26, 236] on div "Payment" at bounding box center [26, 234] width 16 height 4
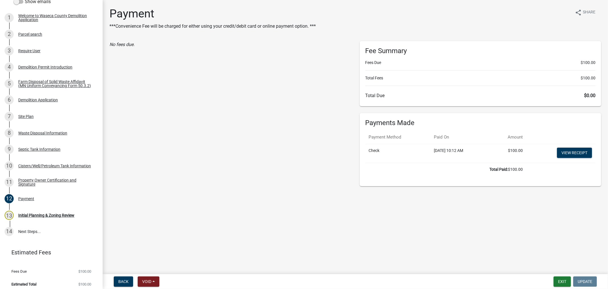
scroll to position [101, 0]
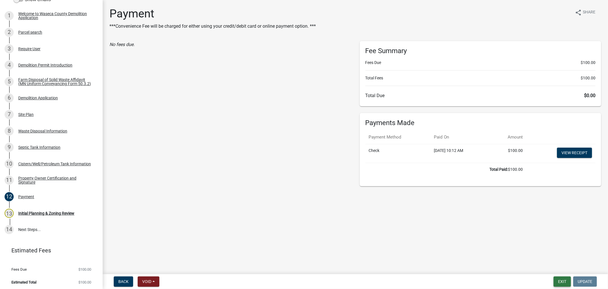
click at [561, 280] on button "Exit" at bounding box center [562, 281] width 17 height 10
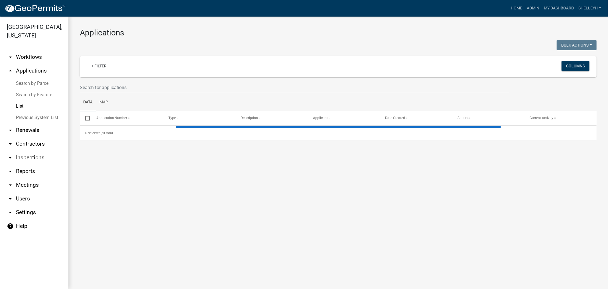
select select "1: 25"
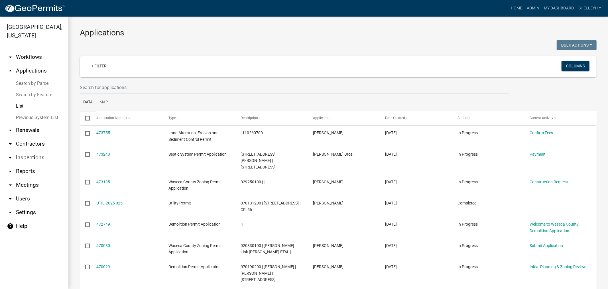
click at [100, 88] on input "text" at bounding box center [295, 88] width 430 height 12
type input "jessica"
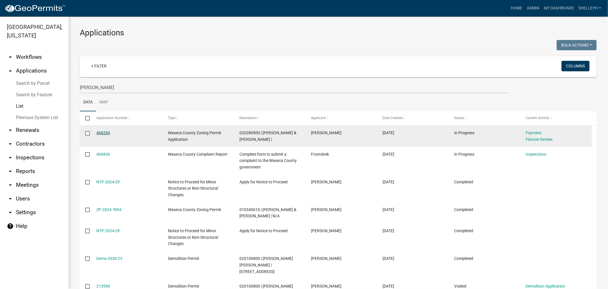
click at [103, 133] on link "468269" at bounding box center [103, 132] width 14 height 5
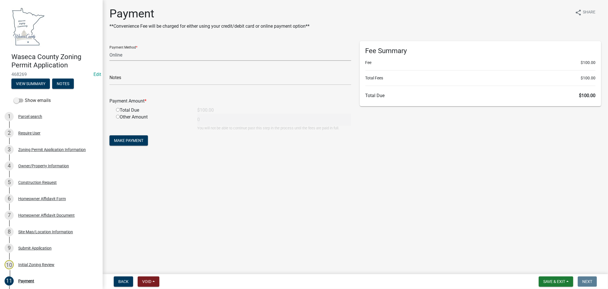
click at [129, 56] on select "Credit Card POS Check Cash Online" at bounding box center [231, 55] width 242 height 12
select select "2: 1"
click at [110, 49] on select "Credit Card POS Check Cash Online" at bounding box center [231, 55] width 242 height 12
click at [120, 112] on div "Total Due" at bounding box center [152, 110] width 81 height 7
click at [120, 111] on div "Total Due" at bounding box center [152, 110] width 81 height 7
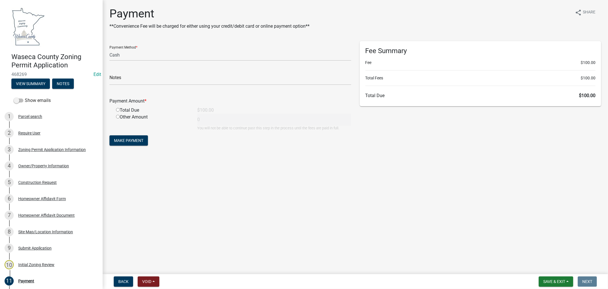
click at [118, 111] on input "radio" at bounding box center [118, 110] width 4 height 4
radio input "true"
type input "100"
click at [130, 141] on span "Make Payment" at bounding box center [128, 140] width 29 height 5
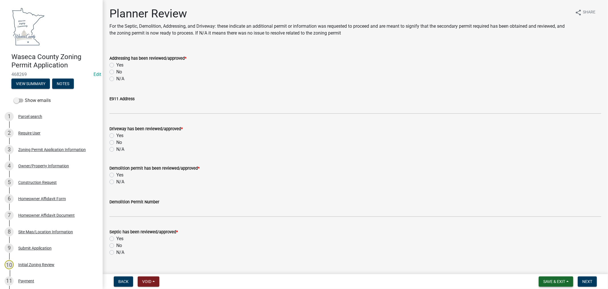
click at [551, 279] on span "Save & Exit" at bounding box center [555, 281] width 22 height 5
click at [544, 252] on button "Save" at bounding box center [551, 253] width 46 height 14
click at [24, 280] on div "Payment" at bounding box center [26, 281] width 16 height 4
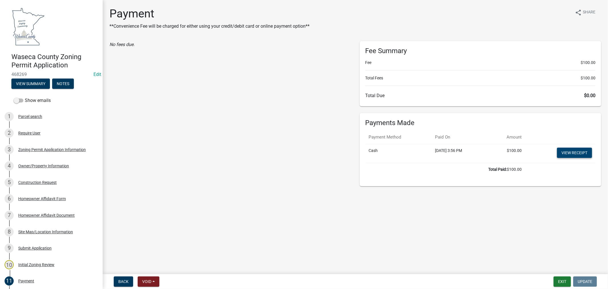
click at [582, 151] on link "View receipt" at bounding box center [574, 152] width 35 height 10
click at [563, 281] on button "Exit" at bounding box center [562, 281] width 17 height 10
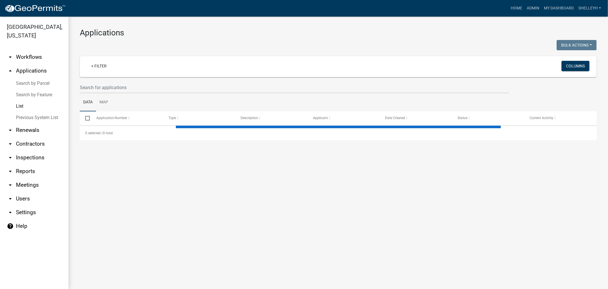
select select "1: 25"
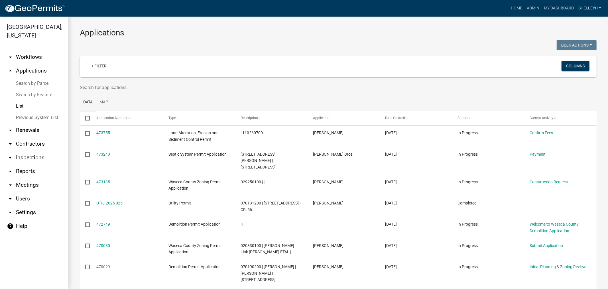
click at [590, 8] on link "shelleyh" at bounding box center [590, 8] width 27 height 11
click at [576, 55] on link "Logout" at bounding box center [581, 56] width 46 height 14
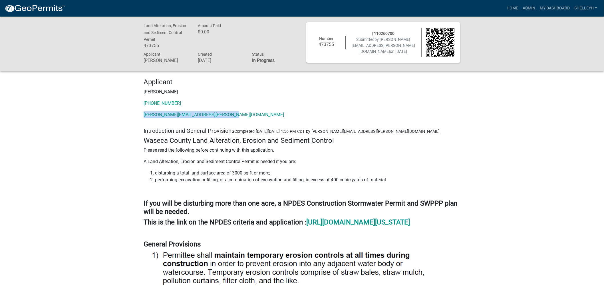
drag, startPoint x: 237, startPoint y: 114, endPoint x: 140, endPoint y: 118, distance: 97.1
click at [140, 118] on div "Applicant [PERSON_NAME] [PHONE_NUMBER] [PERSON_NAME][EMAIL_ADDRESS][PERSON_NAME…" at bounding box center [301, 100] width 325 height 45
copy link "[PERSON_NAME][EMAIL_ADDRESS][PERSON_NAME][DOMAIN_NAME]"
